Goal: Complete application form

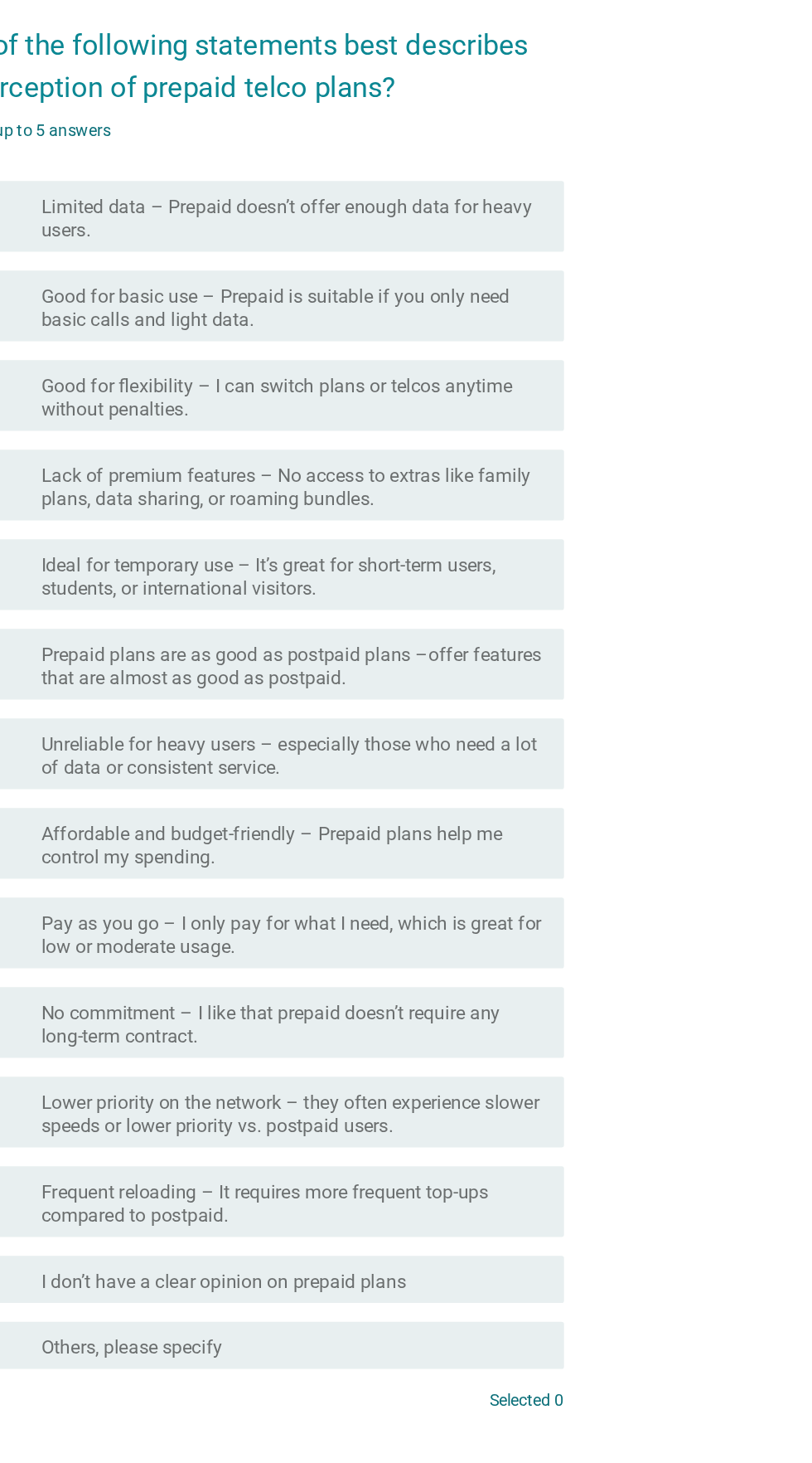
scroll to position [5, 0]
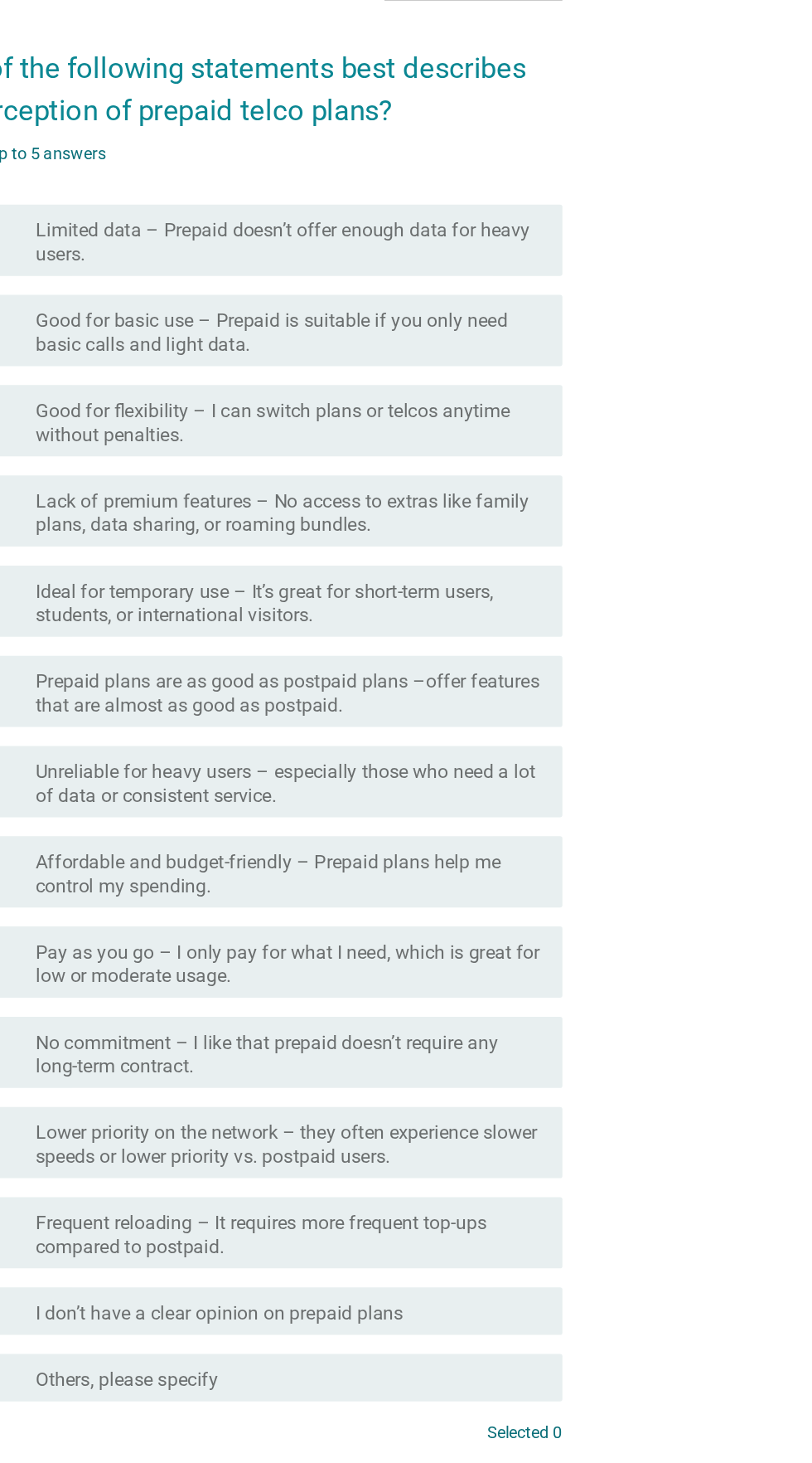
click at [595, 205] on div "English arrow_drop_down" at bounding box center [575, 192] width 124 height 27
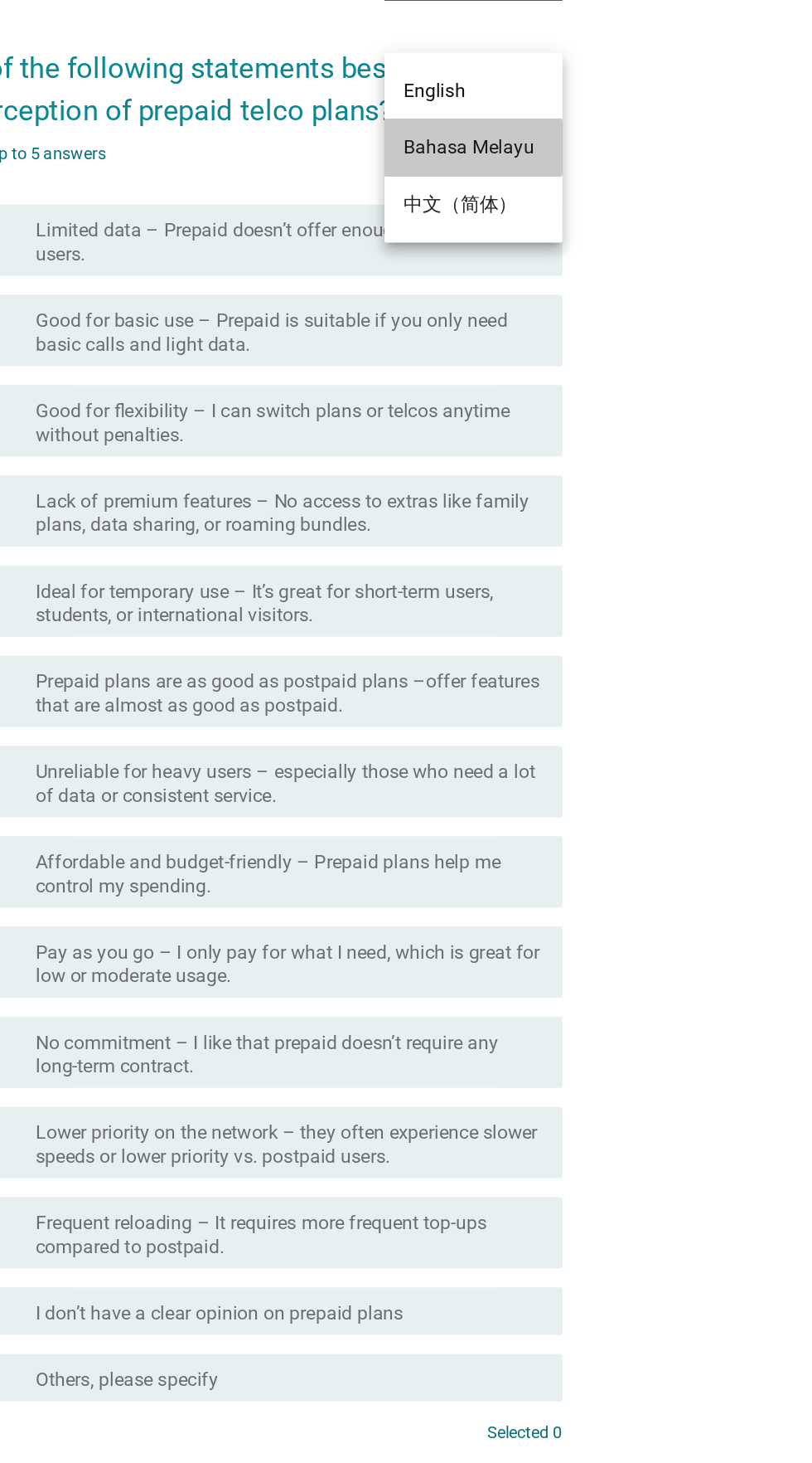
click at [603, 306] on div "Bahasa Melayu" at bounding box center [575, 308] width 98 height 20
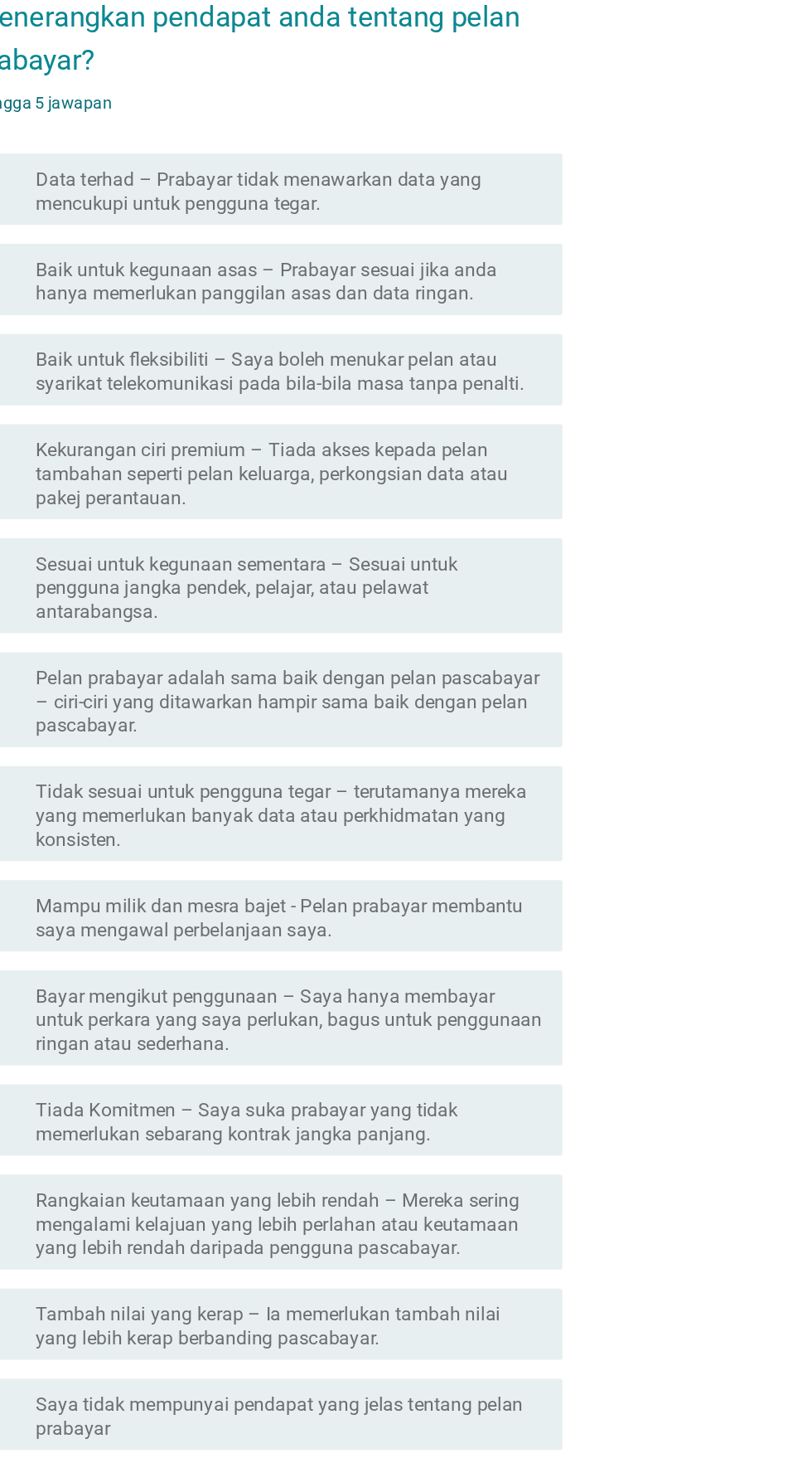
scroll to position [0, 0]
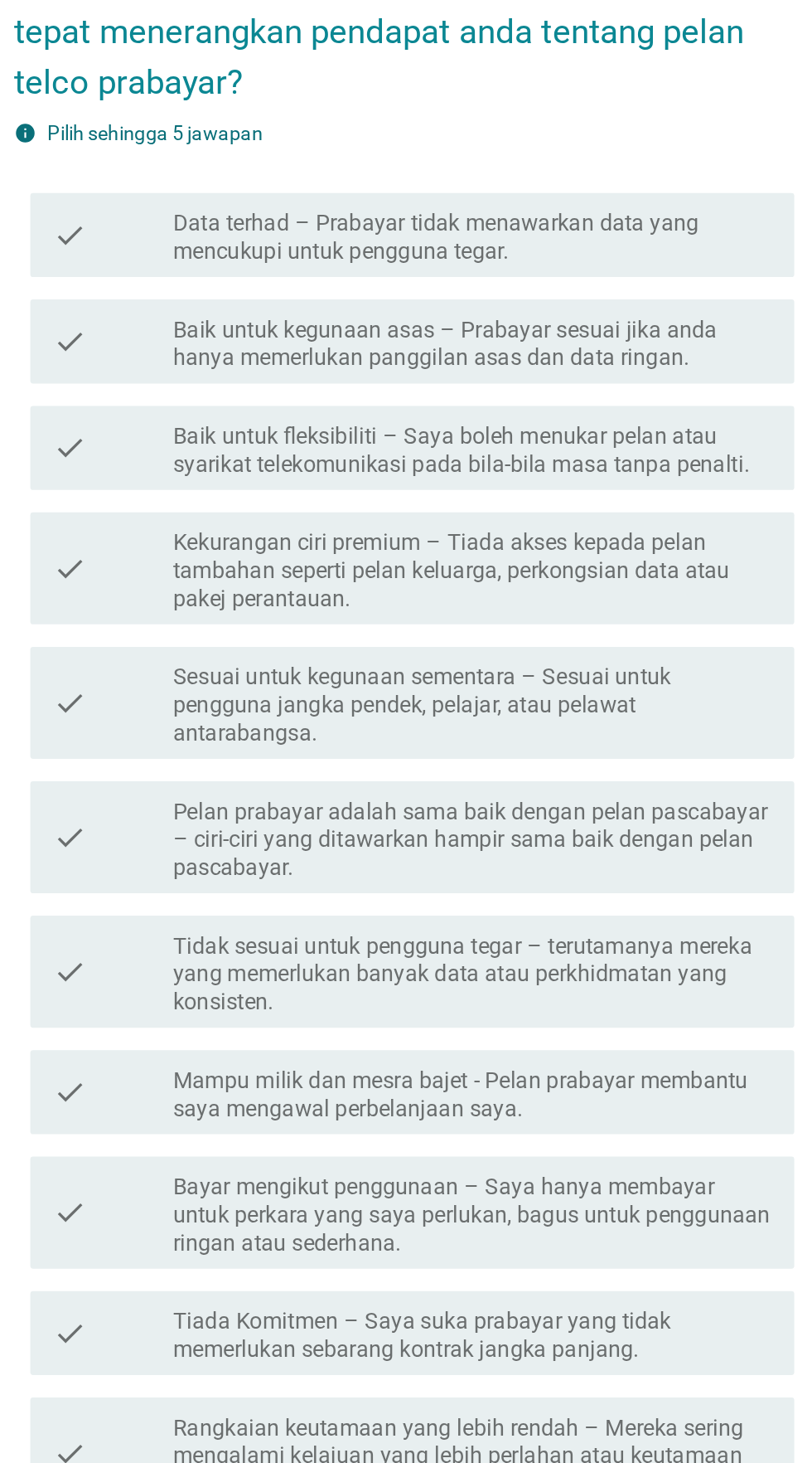
click at [204, 361] on icon "check" at bounding box center [208, 342] width 20 height 36
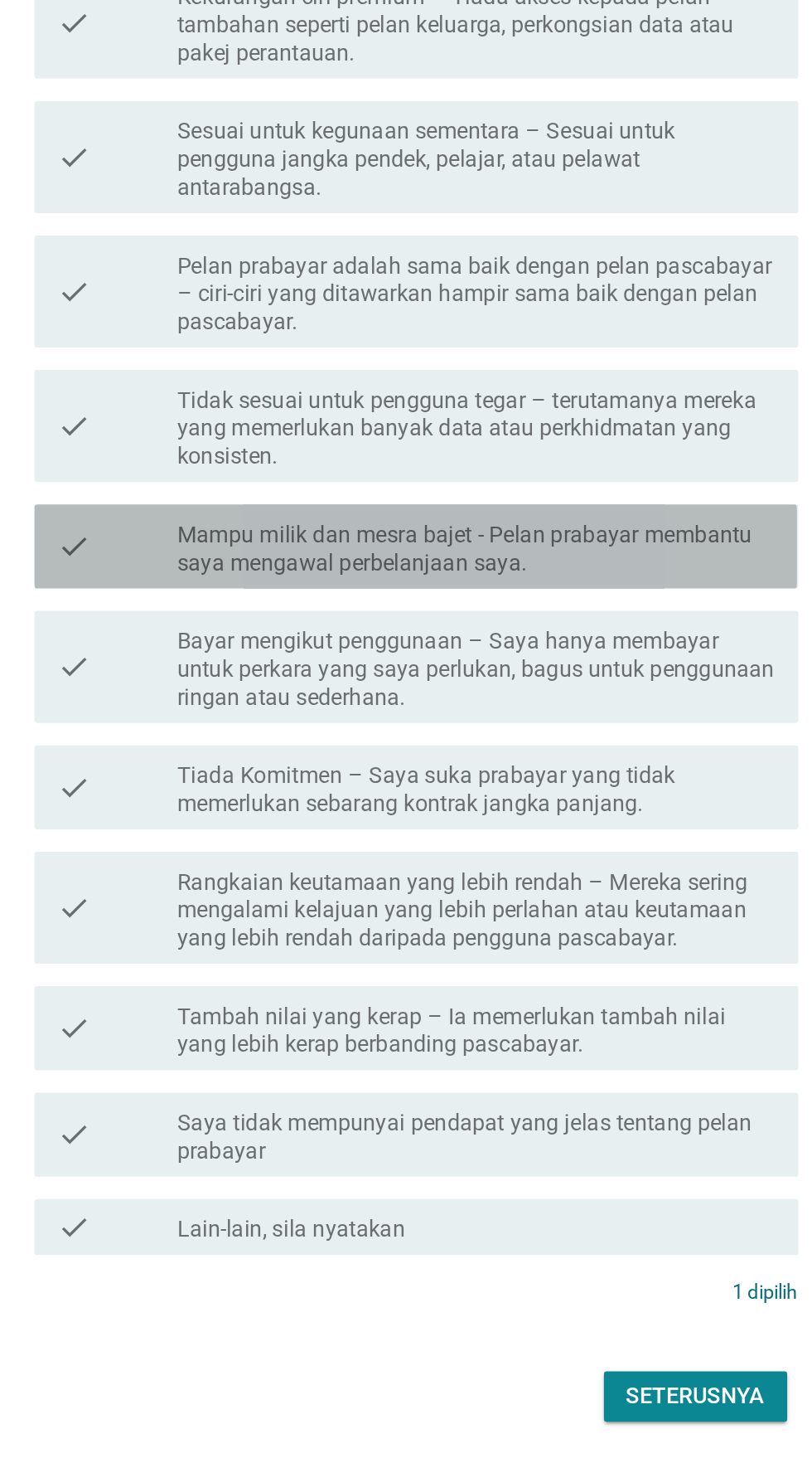
click at [228, 868] on div "check" at bounding box center [234, 850] width 71 height 36
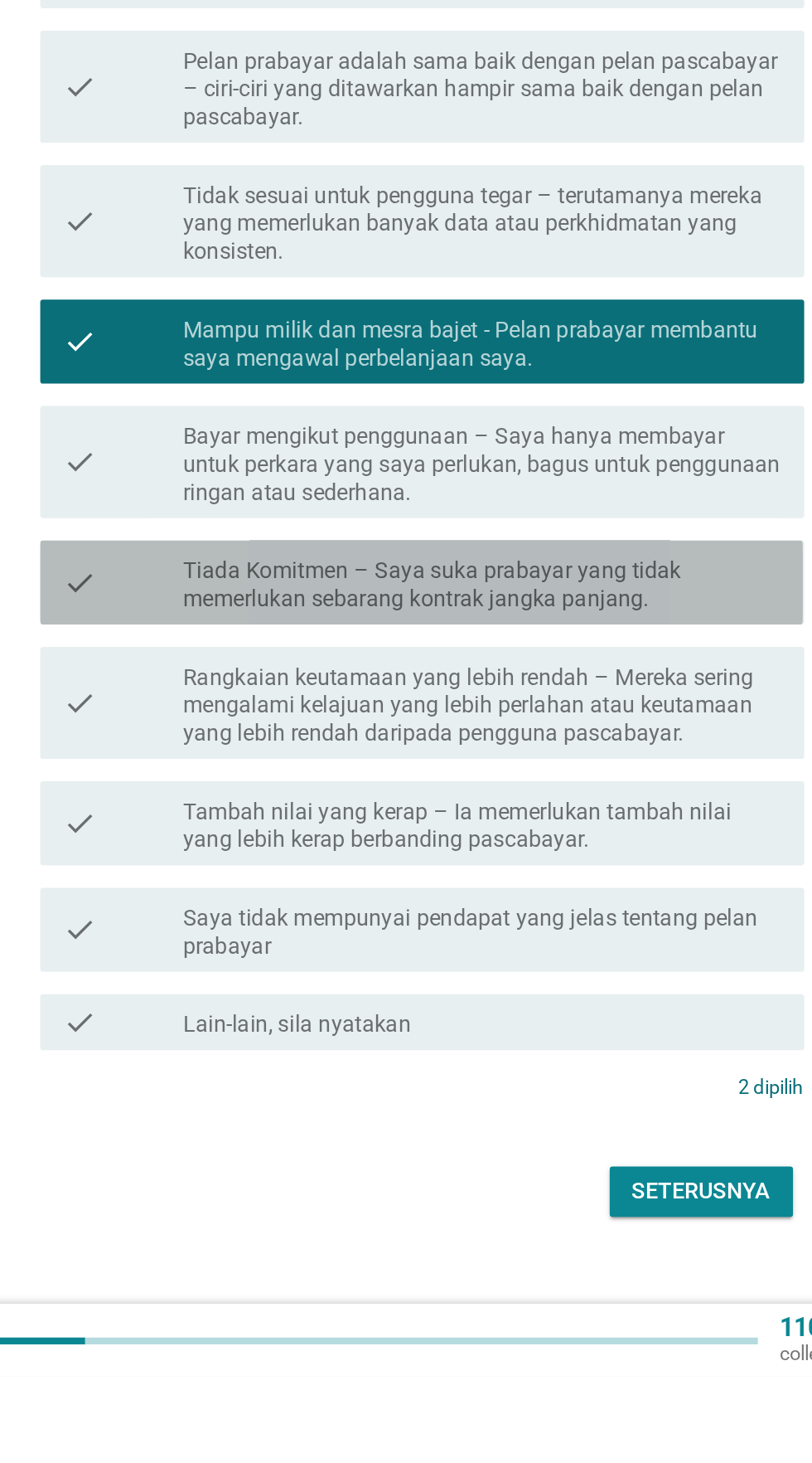
scroll to position [10, 0]
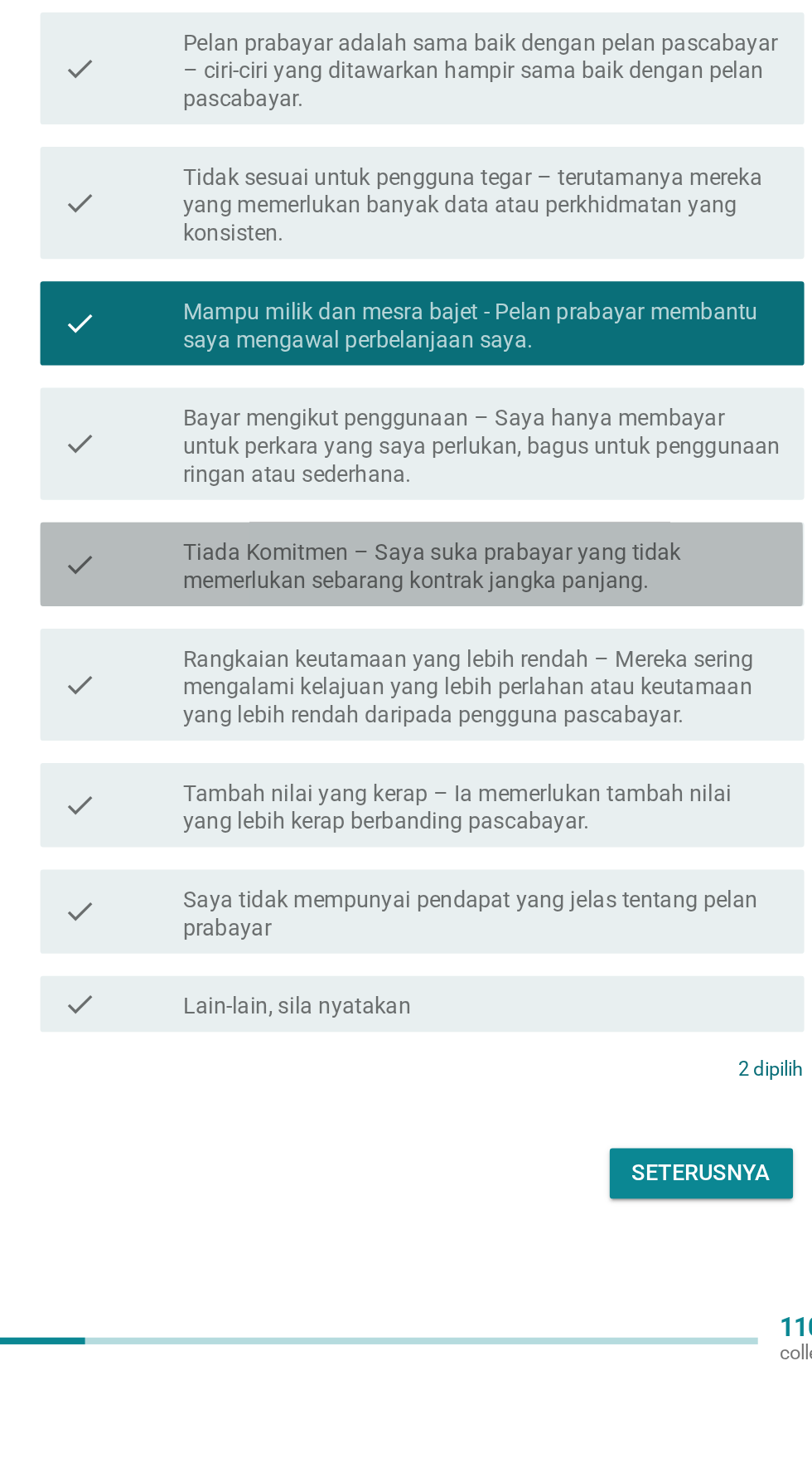
click at [225, 1000] on div "check" at bounding box center [234, 981] width 71 height 36
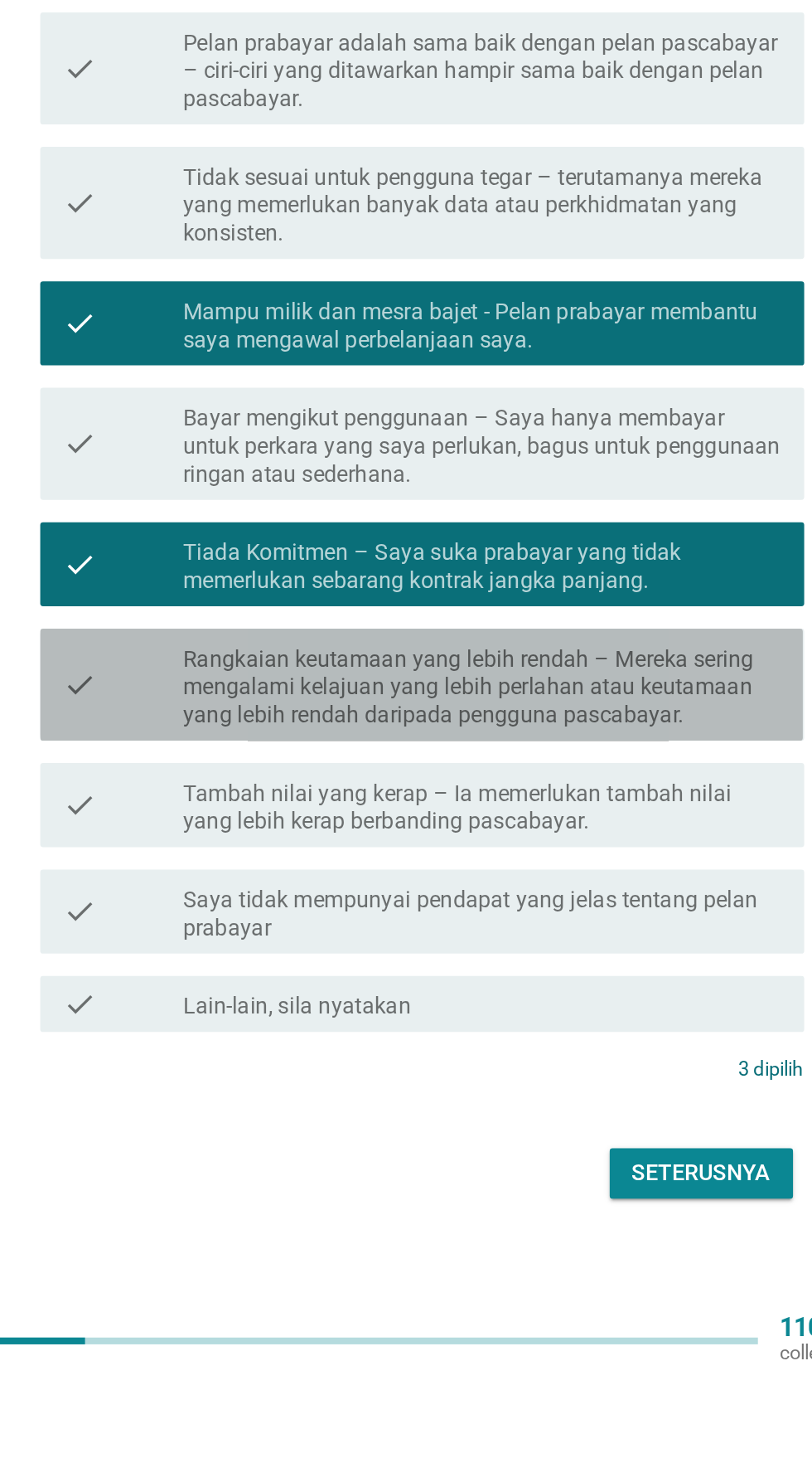
click at [236, 1080] on div "check" at bounding box center [234, 1054] width 71 height 53
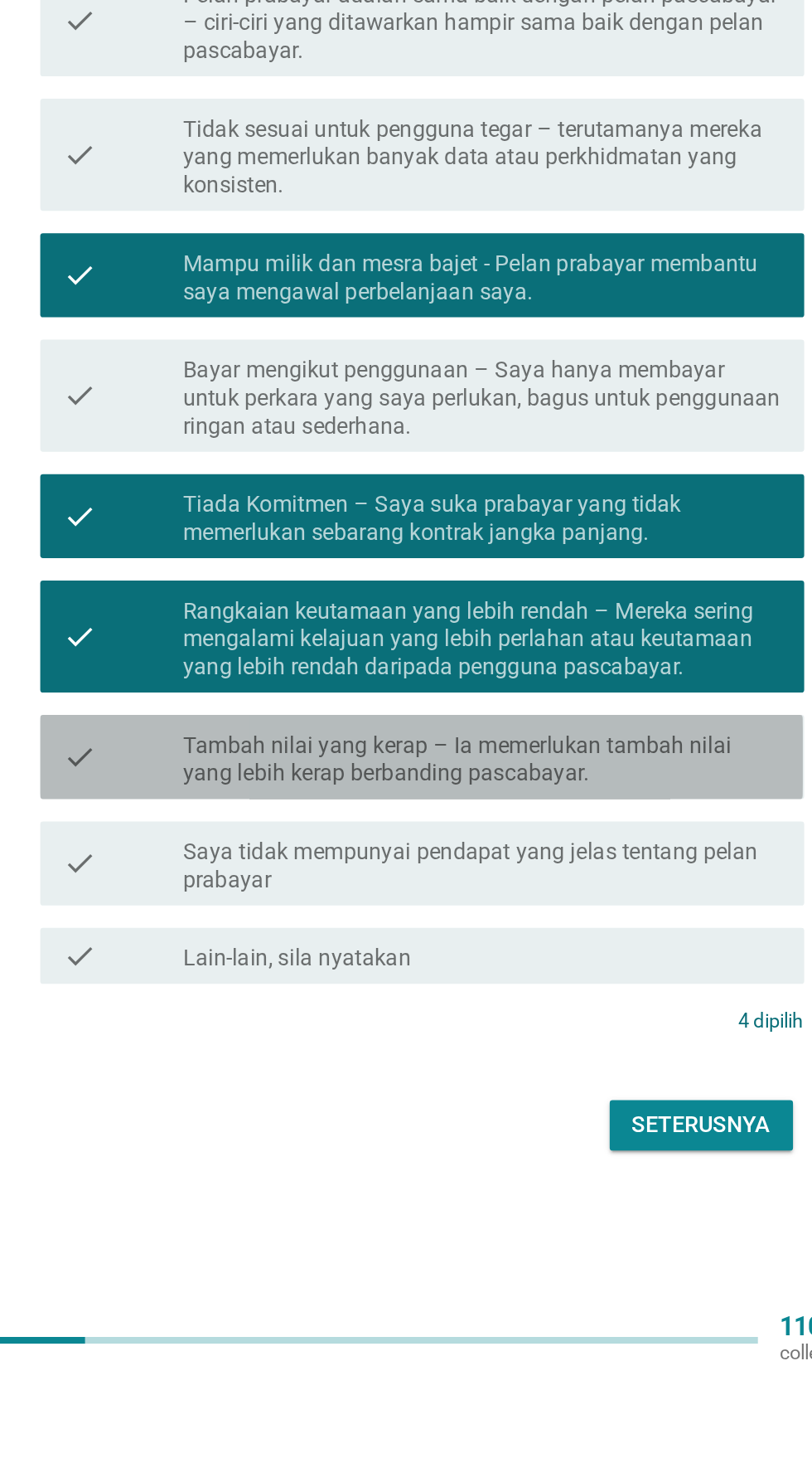
scroll to position [43, 0]
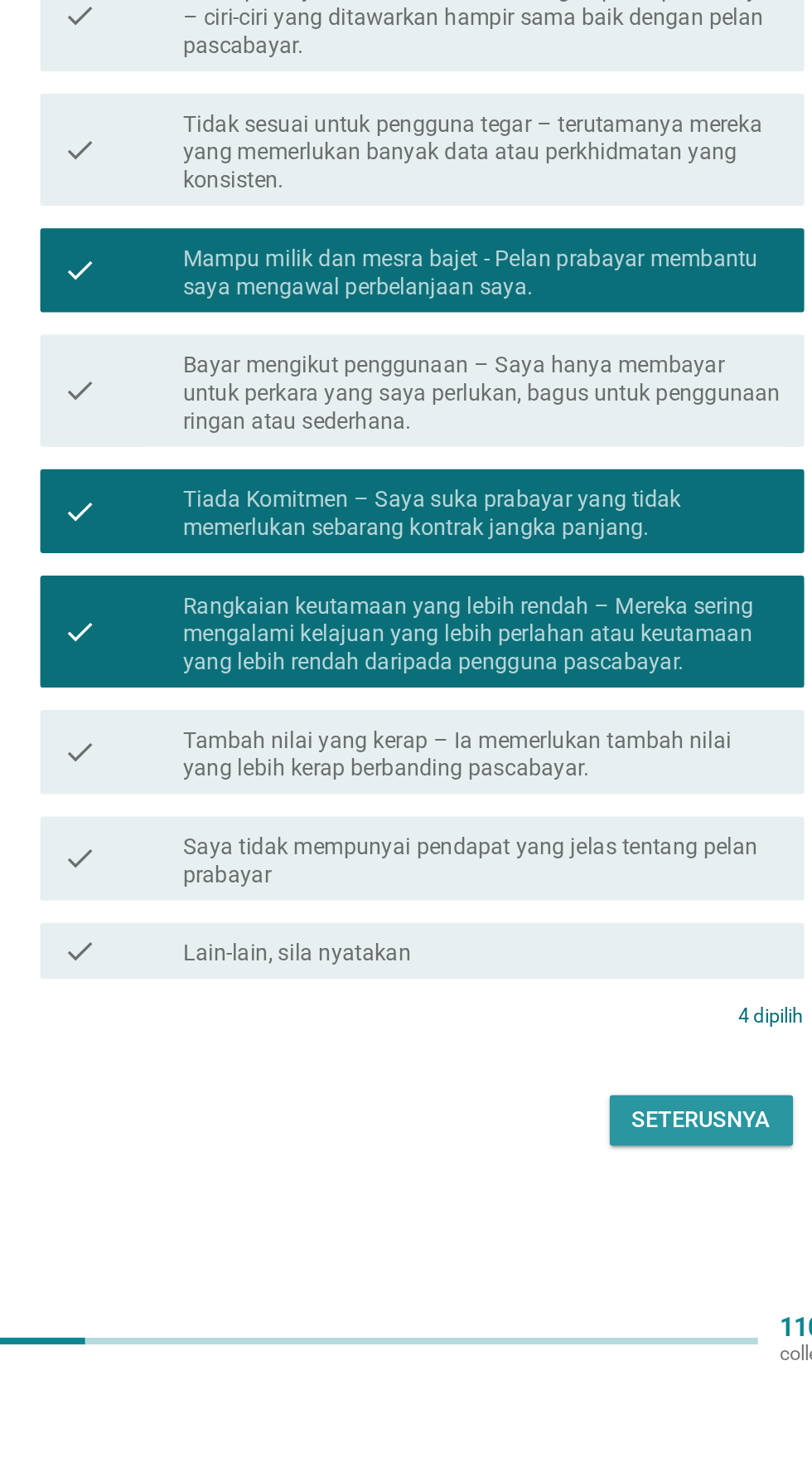
click at [545, 1321] on div "Seterusnya" at bounding box center [576, 1311] width 82 height 20
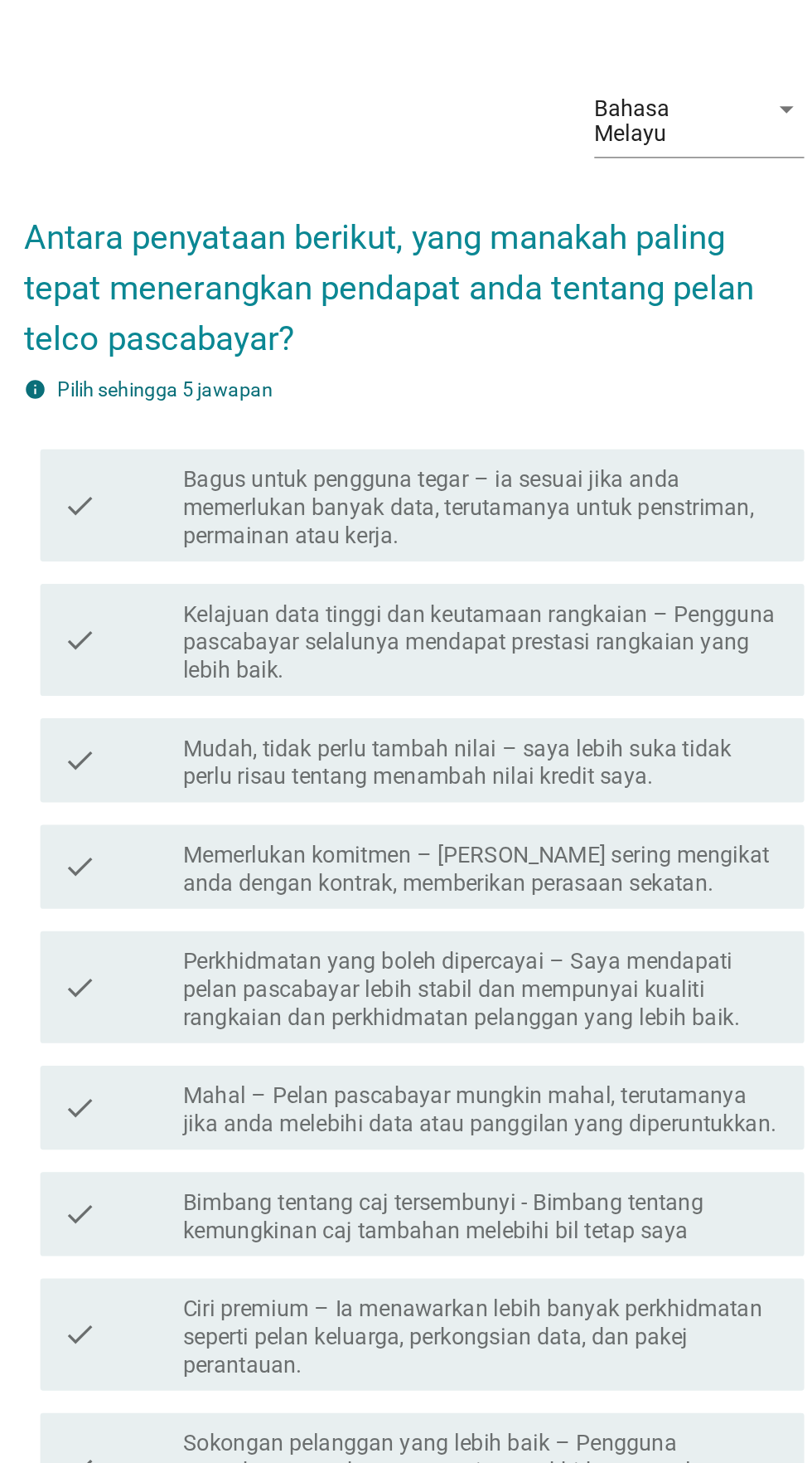
scroll to position [61, 0]
